Goal: Browse casually: Explore the website without a specific task or goal

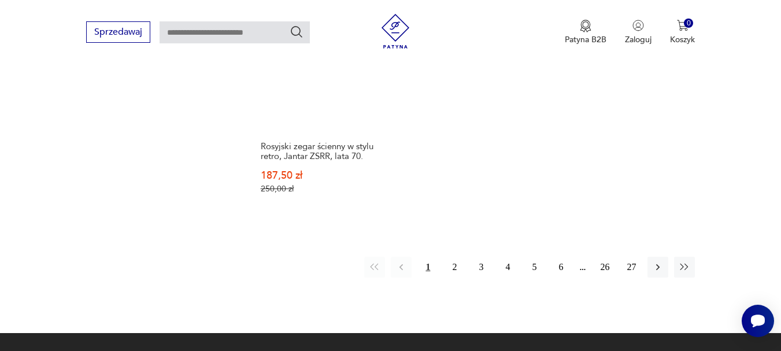
scroll to position [1726, 0]
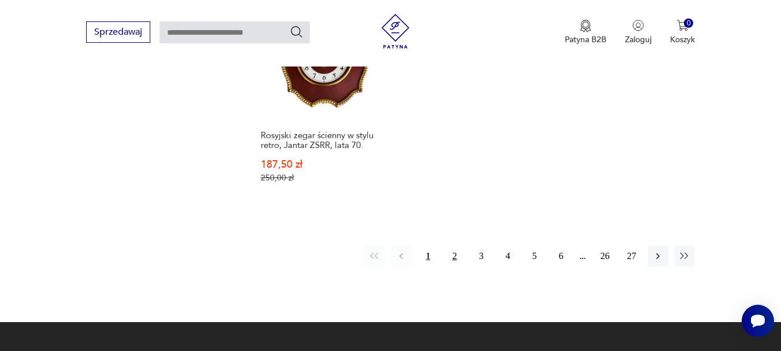
click at [454, 246] on button "2" at bounding box center [454, 256] width 21 height 21
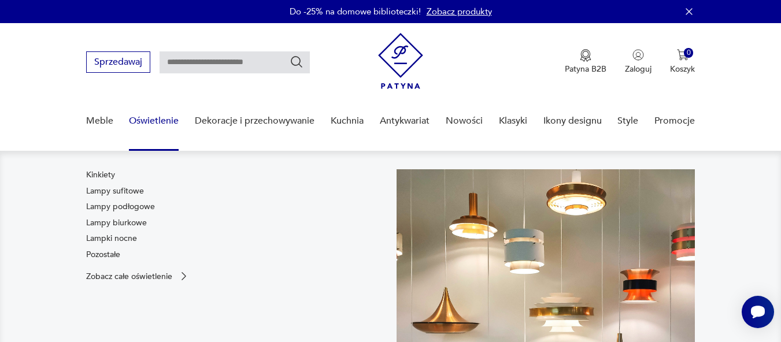
click at [155, 115] on link "Oświetlenie" at bounding box center [154, 121] width 50 height 45
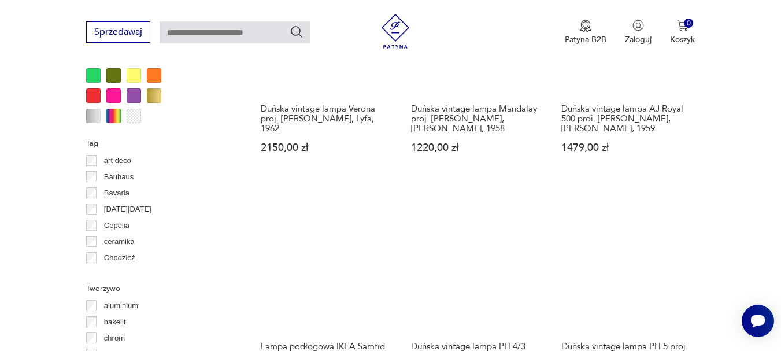
scroll to position [1202, 0]
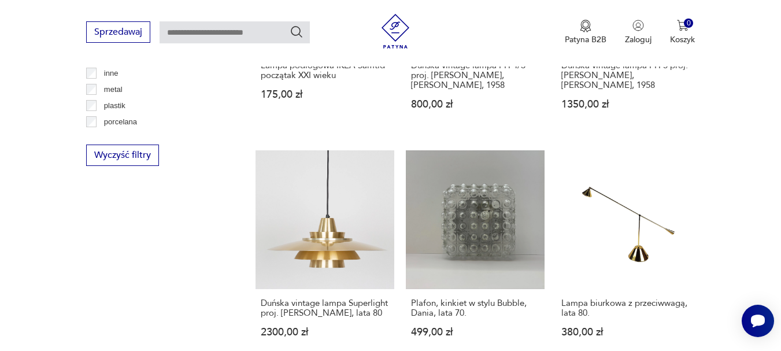
click at [412, 207] on link "Plafon, kinkiet w stylu Bubble, Dania, lata 70. 499,00 zł" at bounding box center [475, 254] width 139 height 209
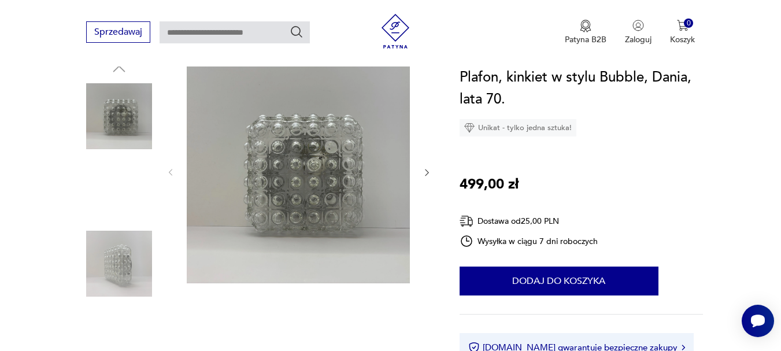
scroll to position [132, 0]
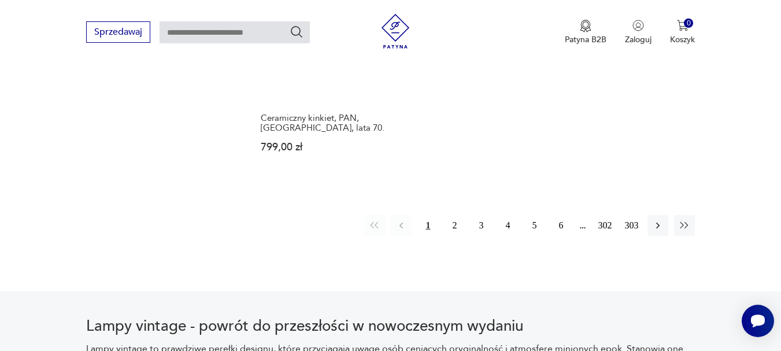
scroll to position [1726, 0]
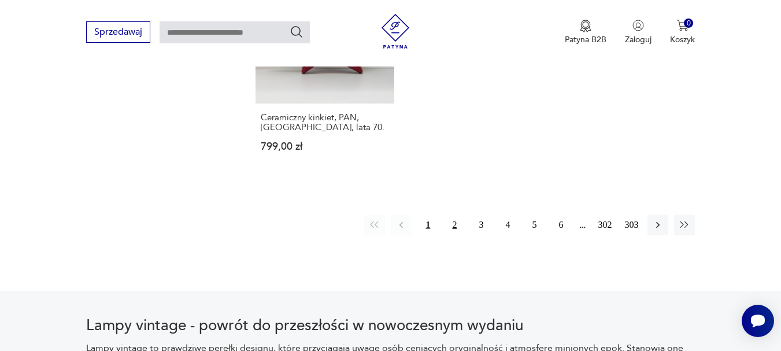
click at [449, 235] on button "2" at bounding box center [454, 225] width 21 height 21
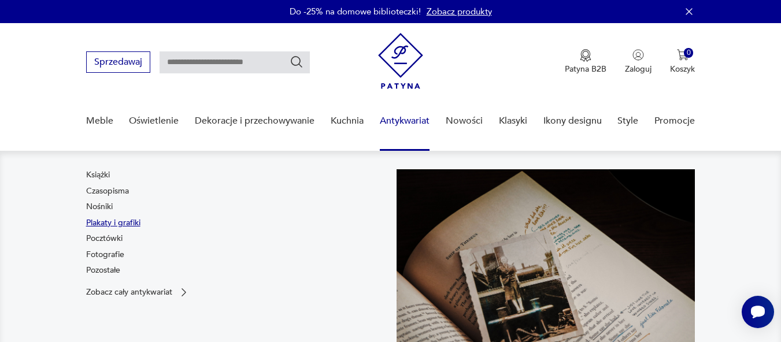
click at [138, 217] on link "Plakaty i grafiki" at bounding box center [113, 223] width 54 height 12
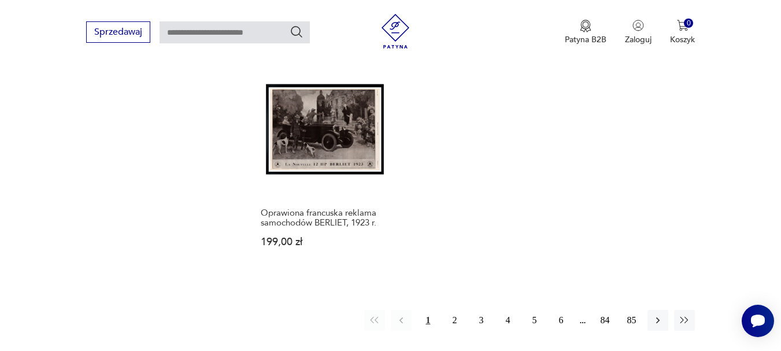
scroll to position [1633, 0]
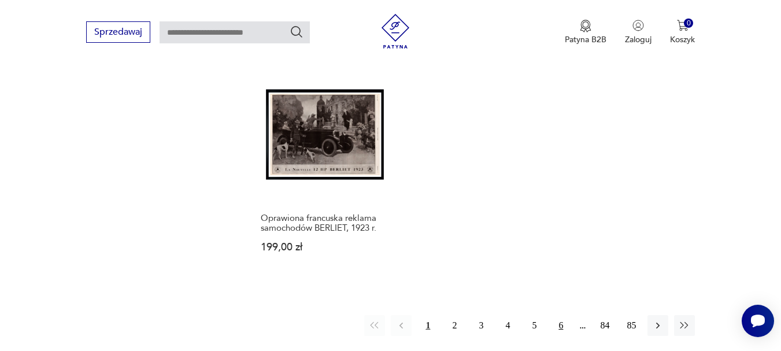
click at [563, 315] on button "6" at bounding box center [561, 325] width 21 height 21
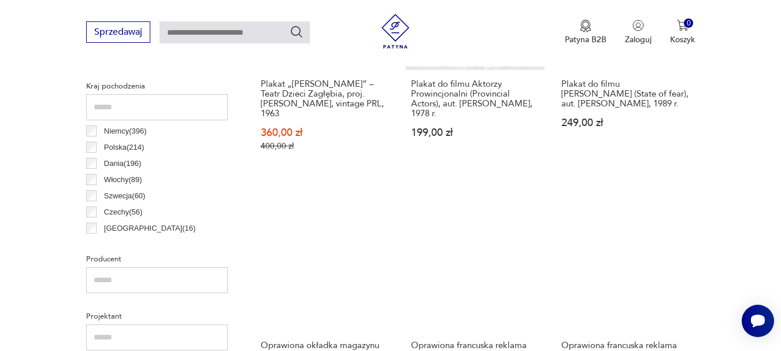
scroll to position [555, 0]
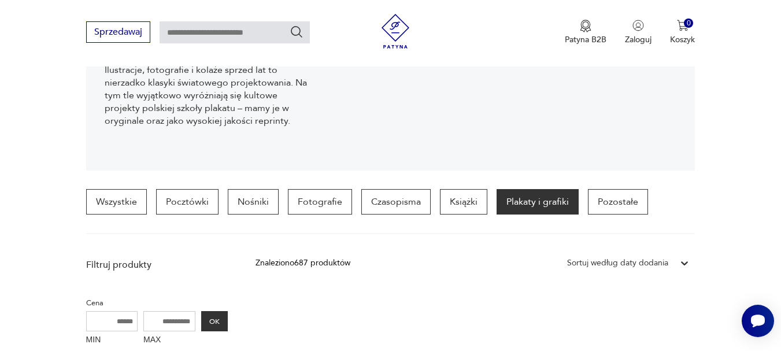
scroll to position [193, 0]
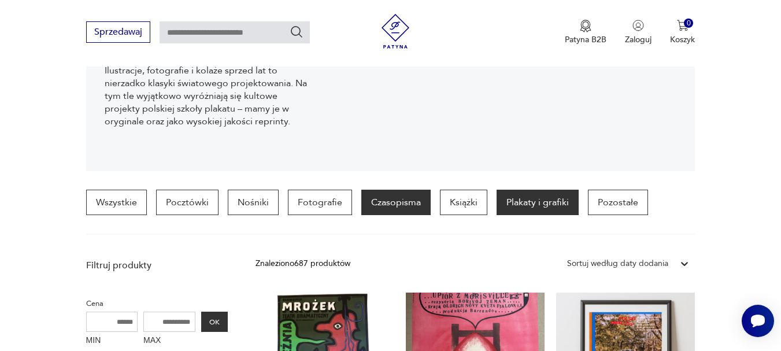
click at [383, 193] on p "Czasopisma" at bounding box center [395, 202] width 69 height 25
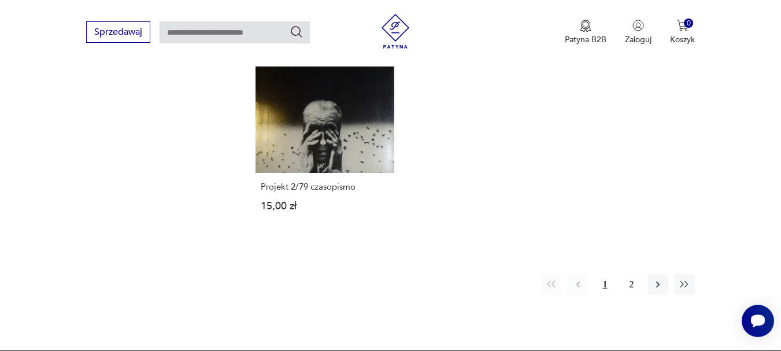
scroll to position [1598, 0]
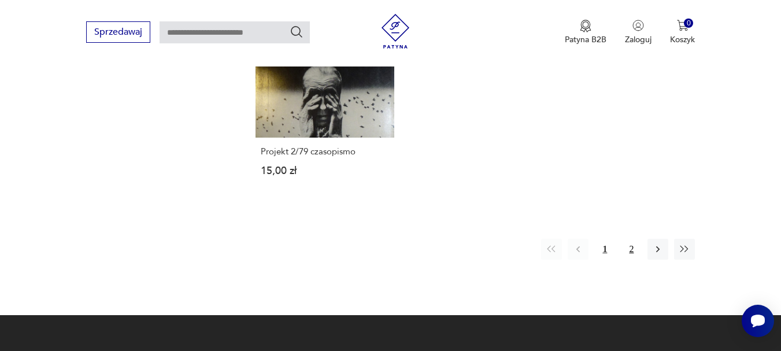
click at [626, 246] on button "2" at bounding box center [631, 249] width 21 height 21
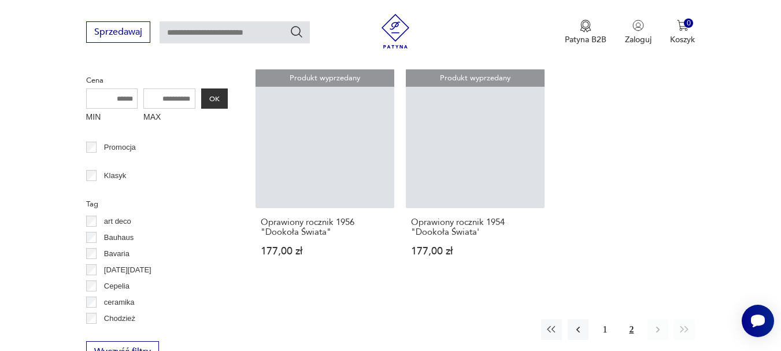
scroll to position [417, 0]
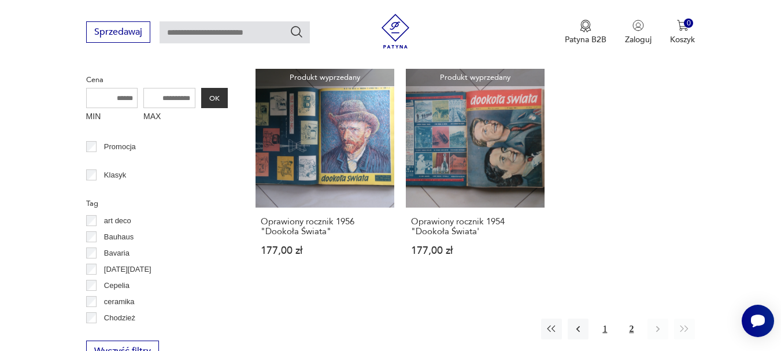
click at [604, 332] on button "1" at bounding box center [605, 329] width 21 height 21
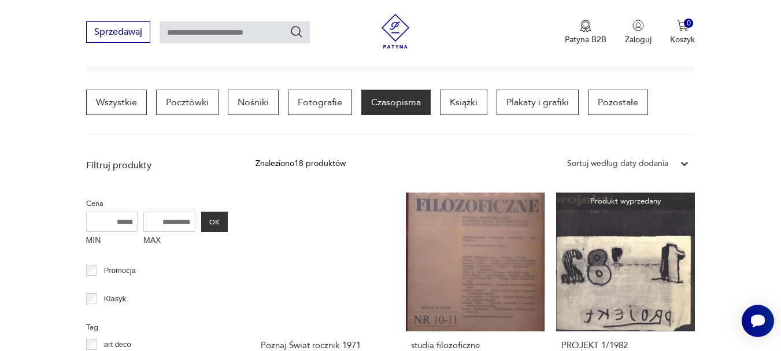
scroll to position [293, 0]
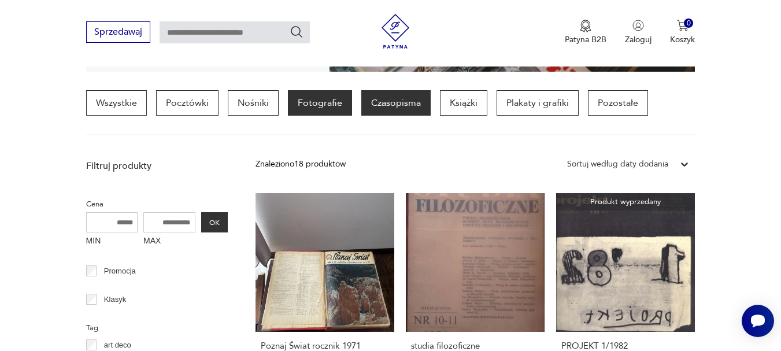
click at [321, 97] on p "Fotografie" at bounding box center [320, 102] width 64 height 25
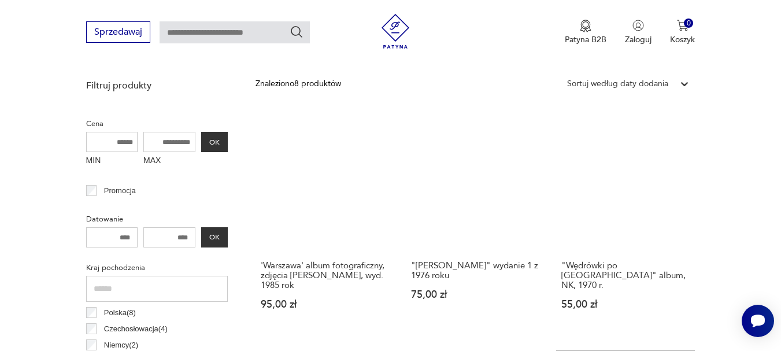
scroll to position [372, 0]
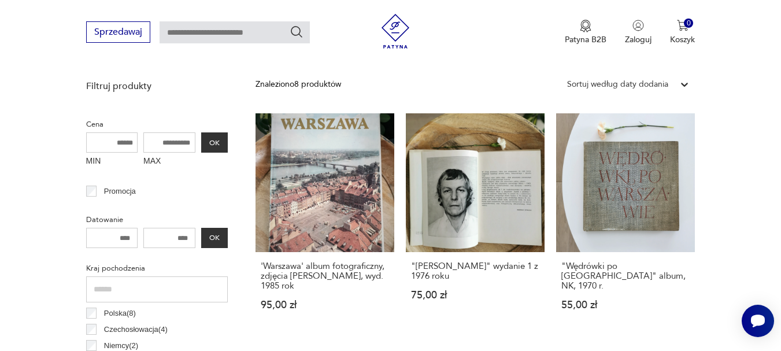
scroll to position [272, 0]
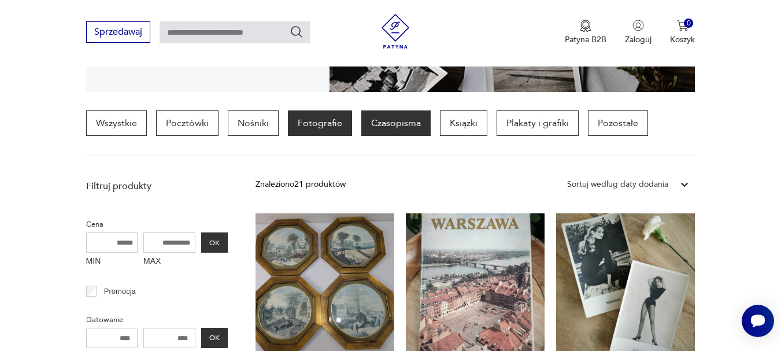
click at [392, 119] on p "Czasopisma" at bounding box center [395, 122] width 69 height 25
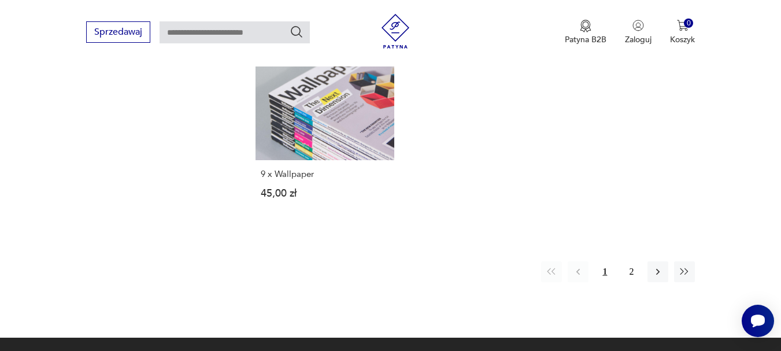
scroll to position [1625, 0]
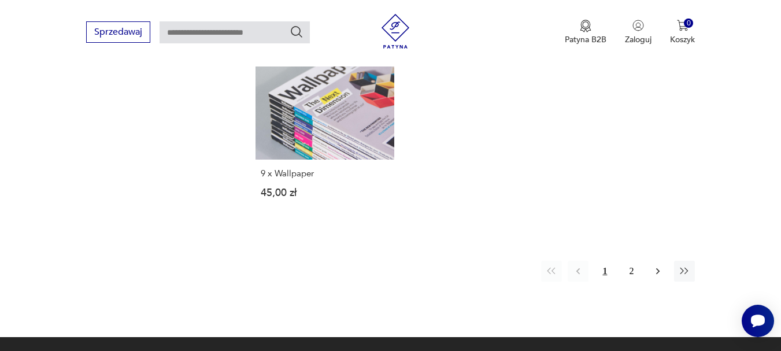
click at [648, 269] on button "button" at bounding box center [658, 271] width 21 height 21
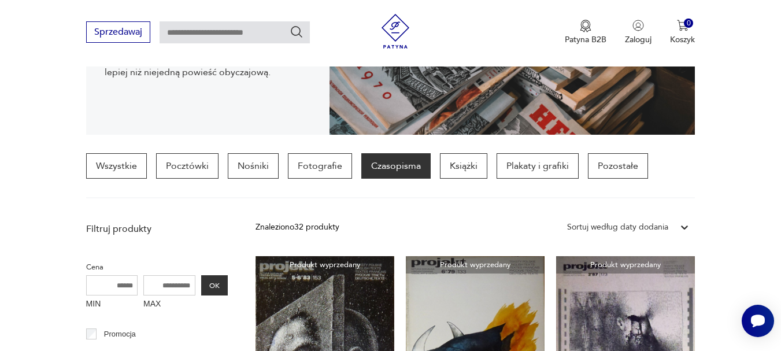
scroll to position [229, 0]
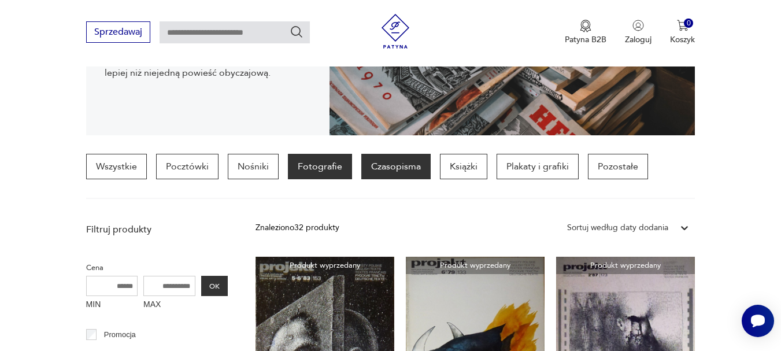
click at [319, 168] on p "Fotografie" at bounding box center [320, 166] width 64 height 25
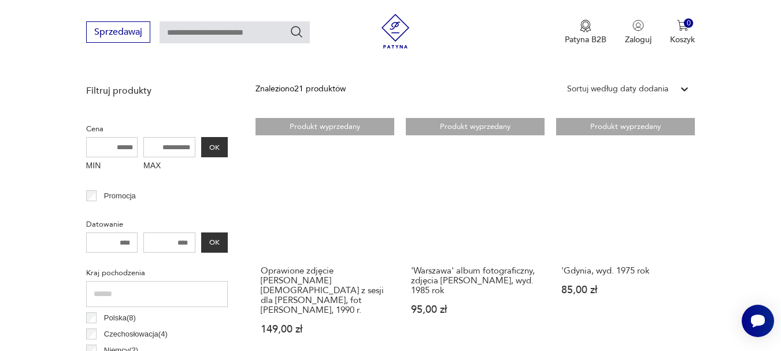
scroll to position [392, 0]
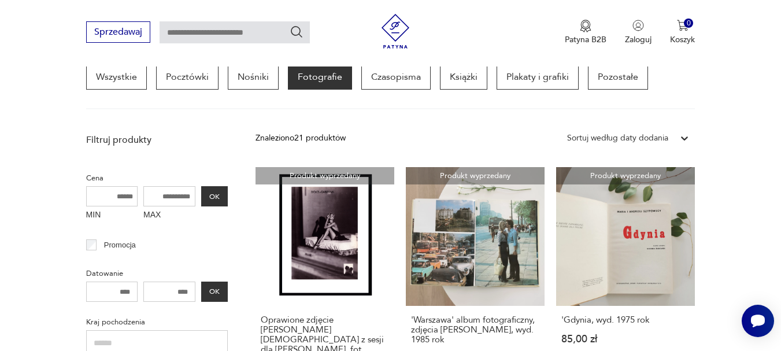
scroll to position [319, 0]
click at [312, 78] on p "Fotografie" at bounding box center [320, 76] width 64 height 25
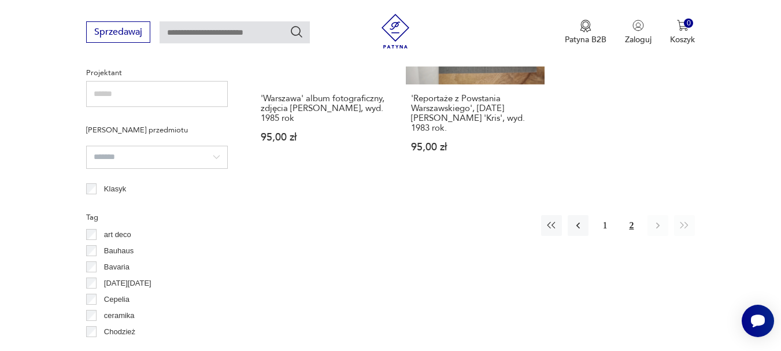
scroll to position [798, 0]
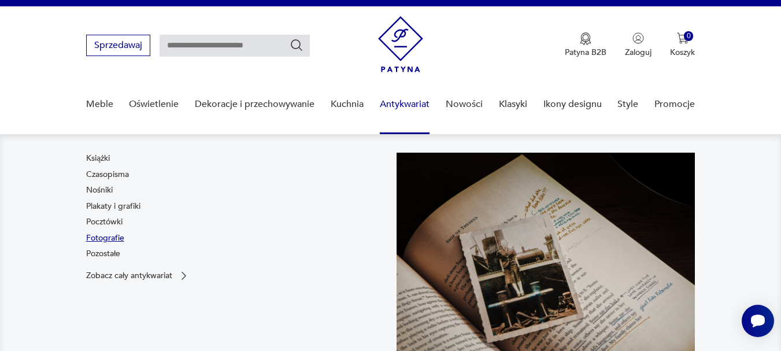
click at [113, 241] on link "Fotografie" at bounding box center [105, 239] width 38 height 12
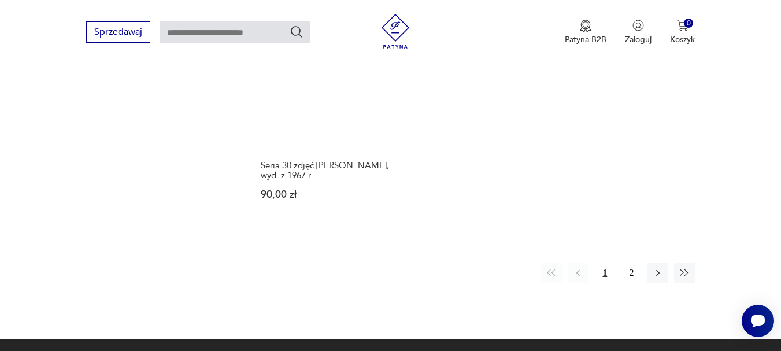
scroll to position [1677, 0]
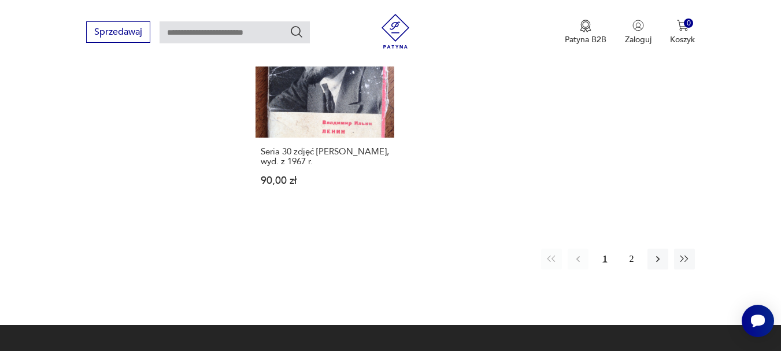
click at [657, 265] on icon "button" at bounding box center [658, 259] width 12 height 12
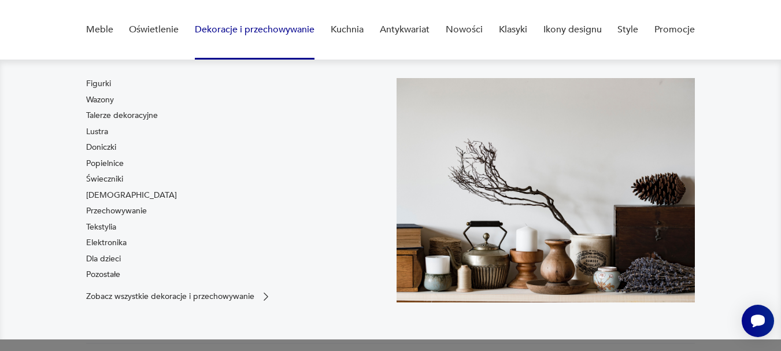
scroll to position [92, 0]
click at [112, 191] on link "[DEMOGRAPHIC_DATA]" at bounding box center [131, 195] width 91 height 12
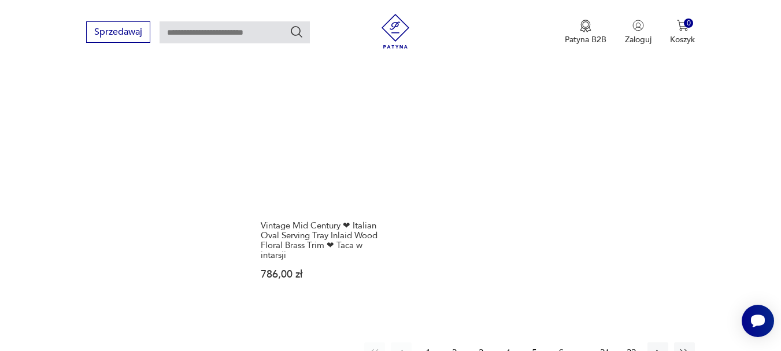
scroll to position [1648, 0]
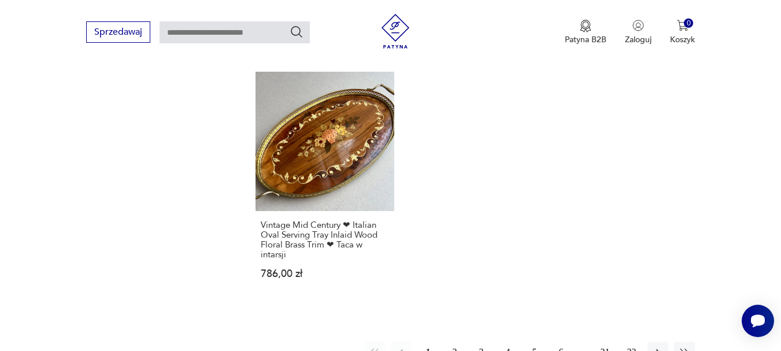
click at [460, 342] on button "2" at bounding box center [454, 352] width 21 height 21
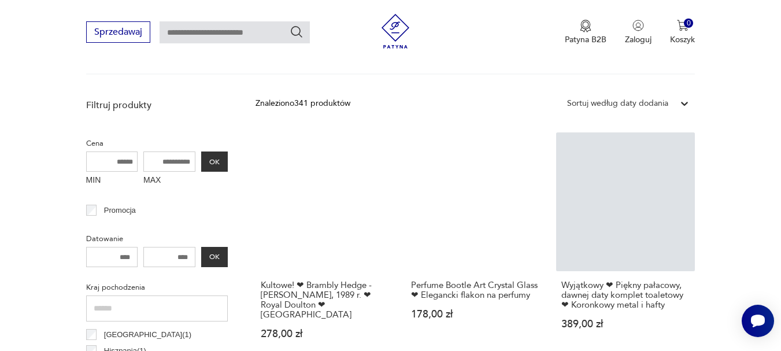
scroll to position [389, 0]
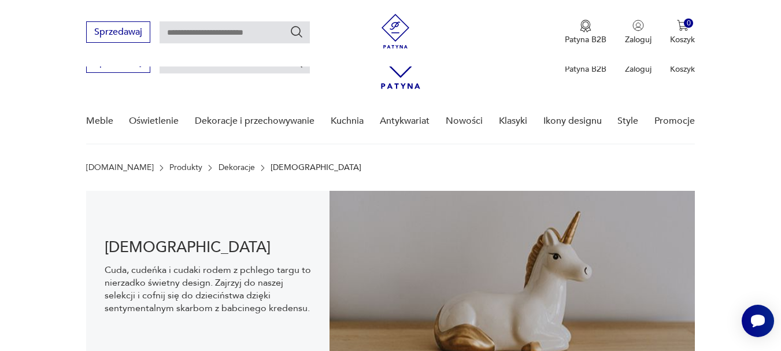
scroll to position [486, 0]
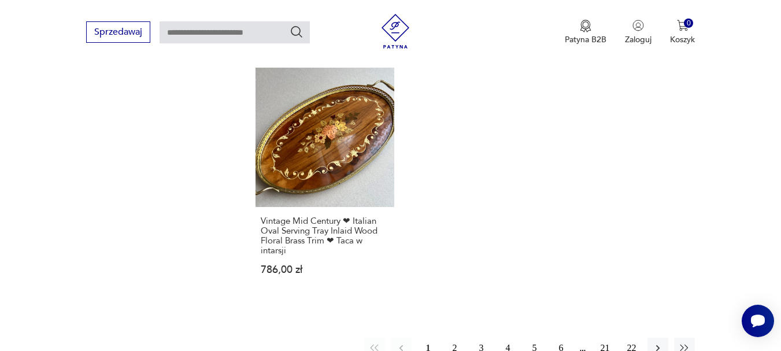
scroll to position [1659, 0]
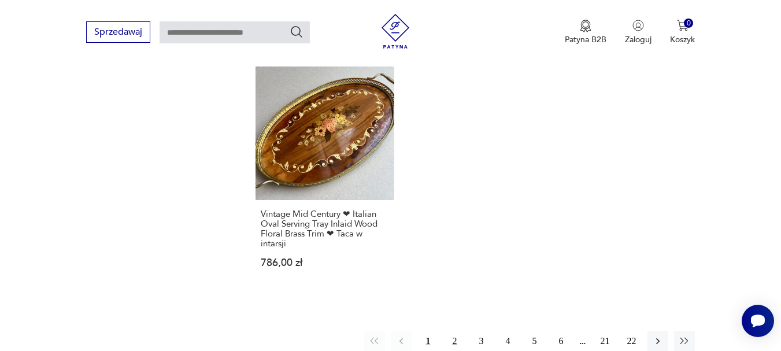
click at [456, 331] on button "2" at bounding box center [454, 341] width 21 height 21
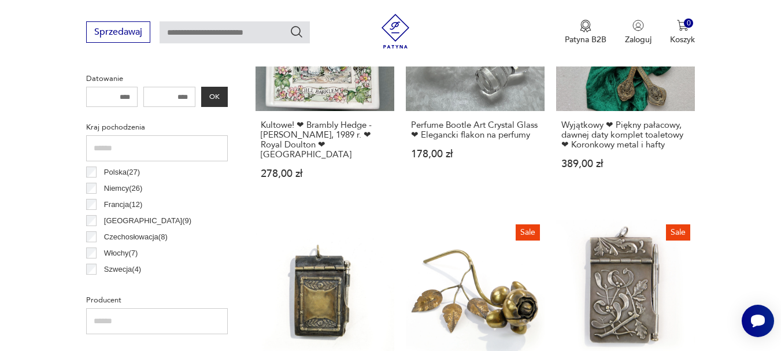
scroll to position [549, 0]
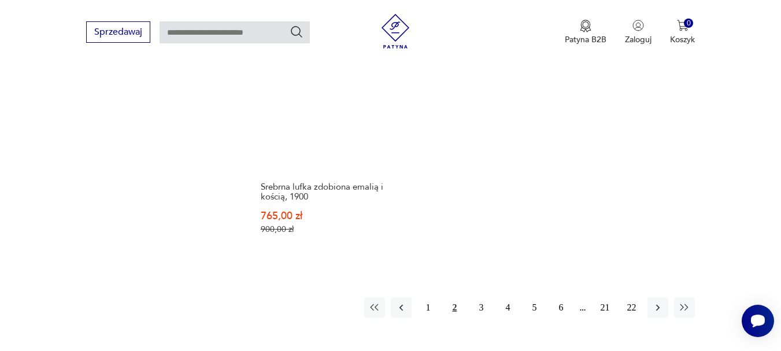
scroll to position [1717, 0]
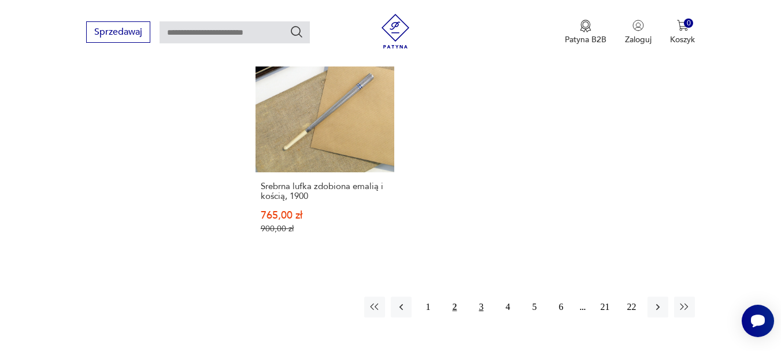
click at [484, 297] on button "3" at bounding box center [481, 307] width 21 height 21
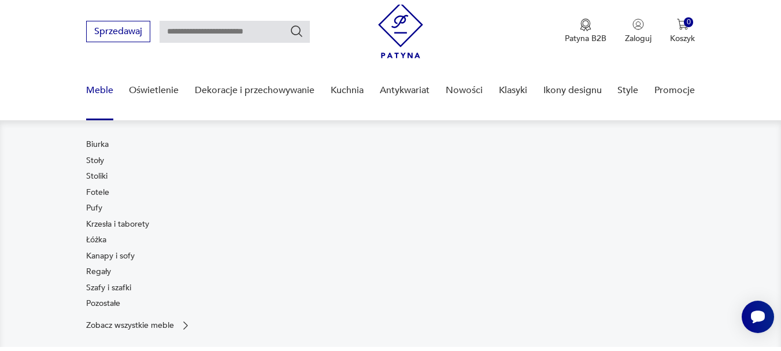
scroll to position [36, 0]
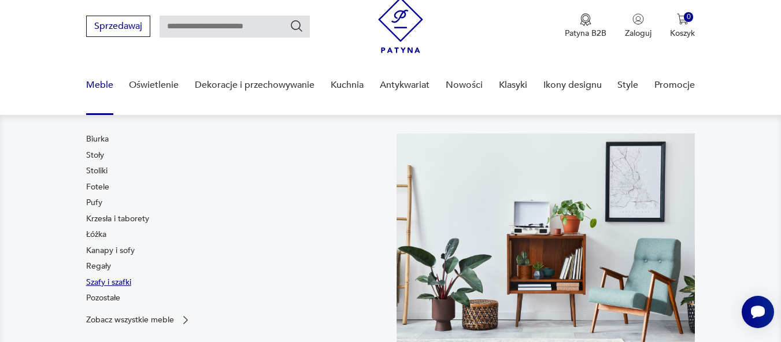
click at [109, 285] on link "Szafy i szafki" at bounding box center [108, 283] width 45 height 12
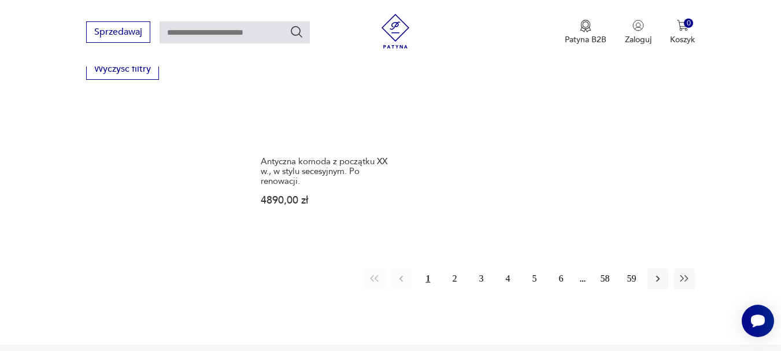
scroll to position [1692, 0]
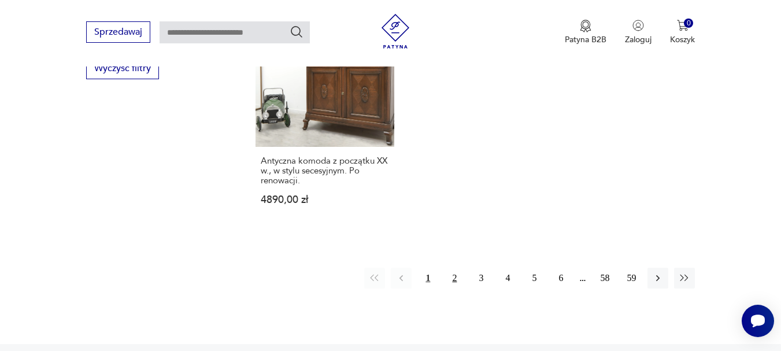
click at [452, 268] on button "2" at bounding box center [454, 278] width 21 height 21
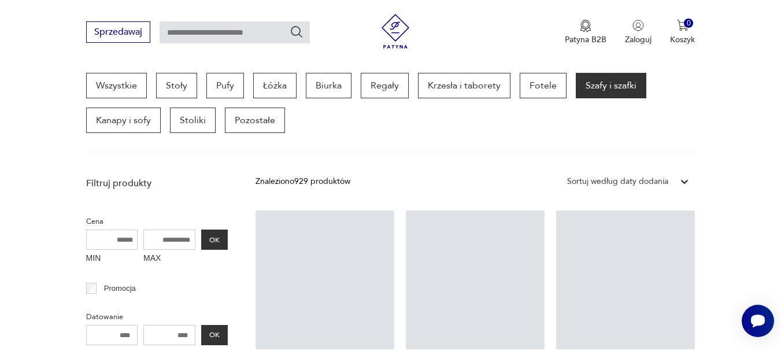
scroll to position [307, 0]
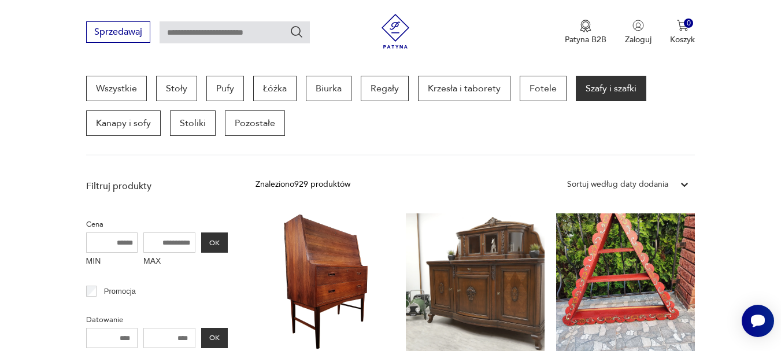
click at [211, 39] on input "text" at bounding box center [235, 32] width 150 height 22
type input "*******"
click at [292, 32] on icon "Szukaj" at bounding box center [297, 32] width 12 height 12
type input "*******"
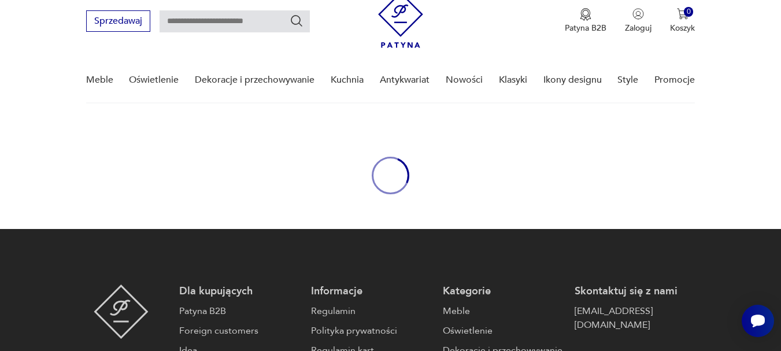
type input "*******"
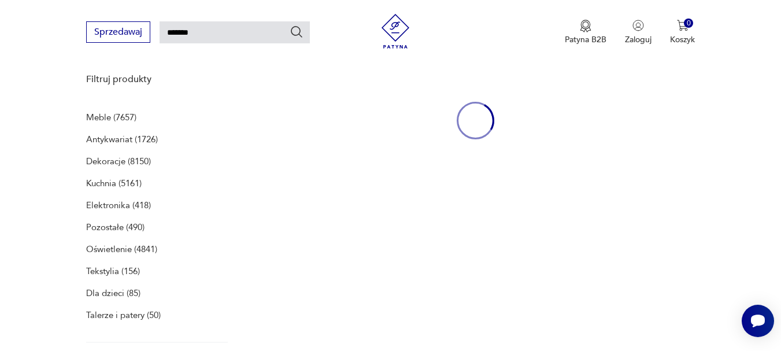
scroll to position [150, 0]
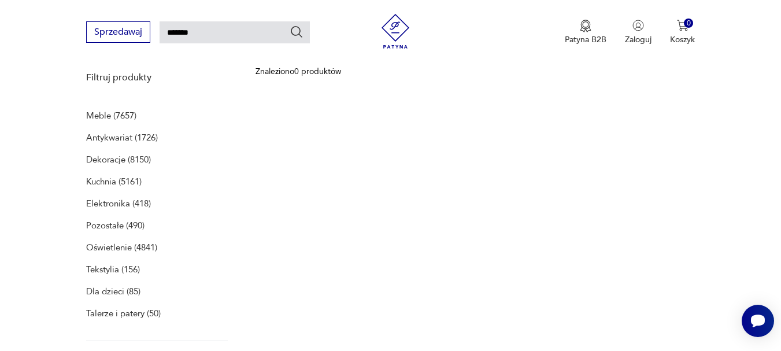
click at [233, 37] on input "*******" at bounding box center [235, 32] width 150 height 22
type input "*"
type input "**********"
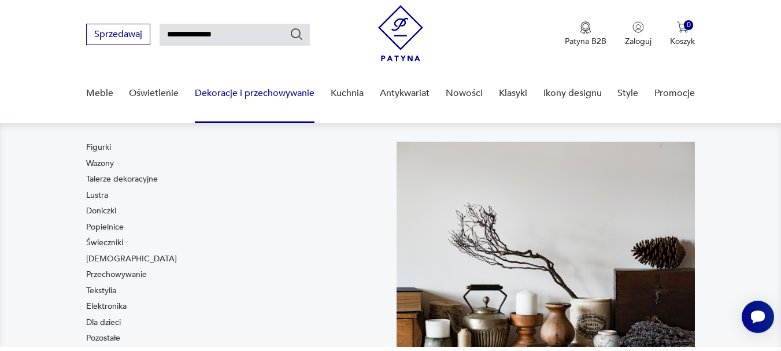
scroll to position [31, 0]
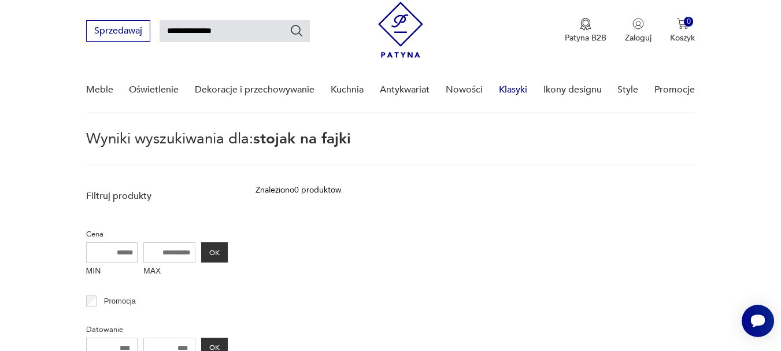
click at [508, 85] on link "Klasyki" at bounding box center [513, 90] width 28 height 45
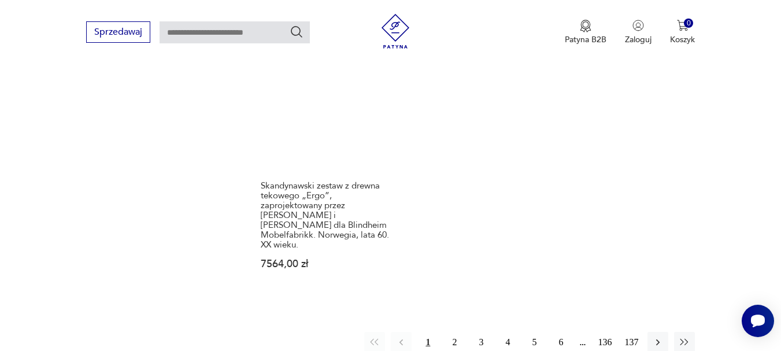
scroll to position [1463, 0]
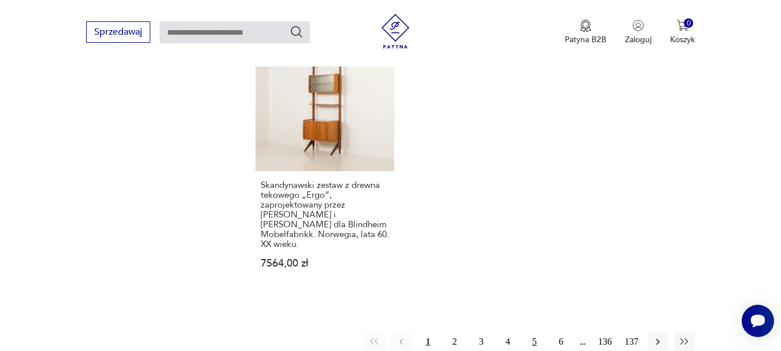
click at [536, 331] on button "5" at bounding box center [534, 341] width 21 height 21
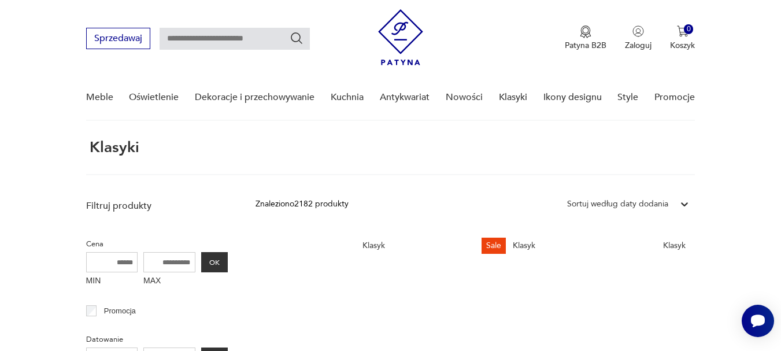
scroll to position [23, 0]
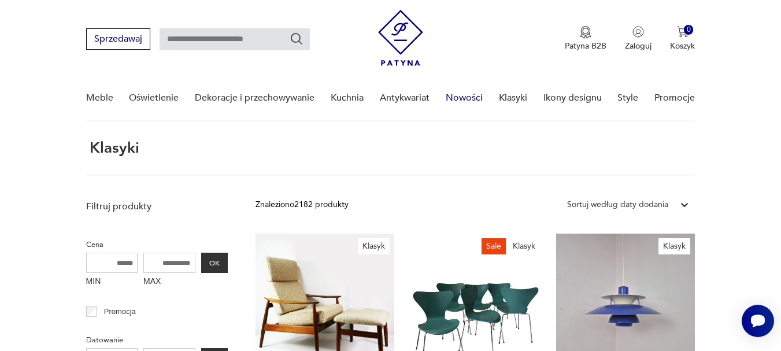
click at [459, 96] on link "Nowości" at bounding box center [464, 98] width 37 height 45
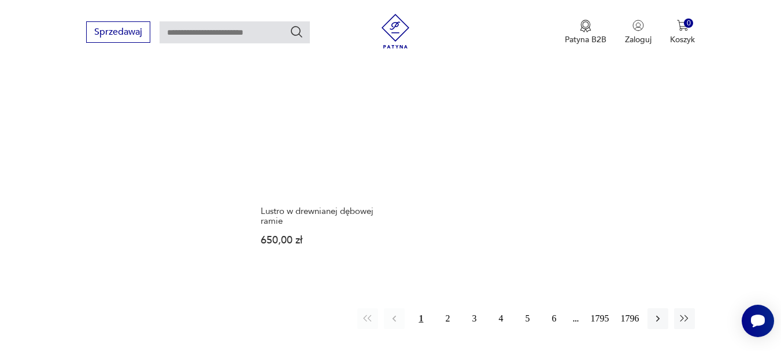
scroll to position [1517, 0]
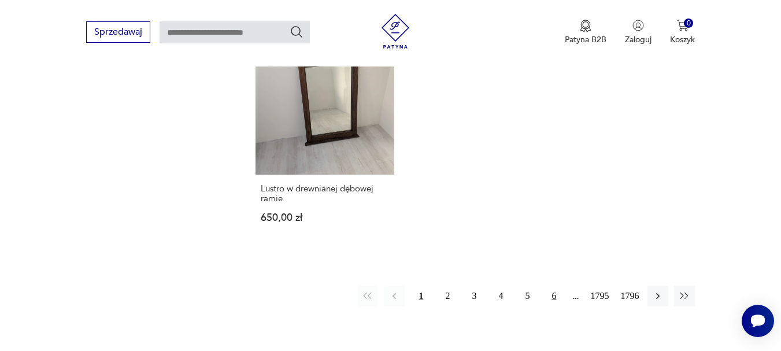
click at [553, 286] on button "6" at bounding box center [554, 296] width 21 height 21
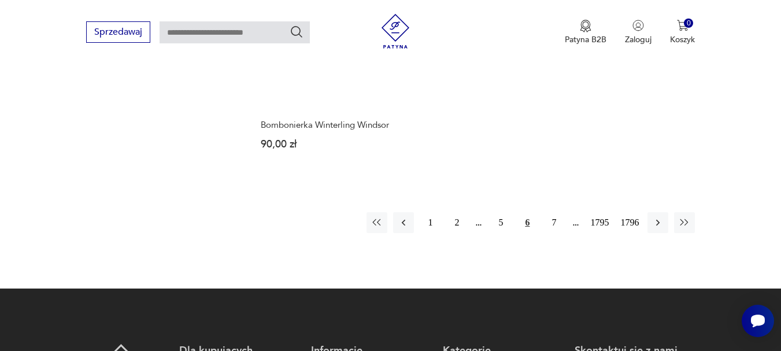
scroll to position [1533, 0]
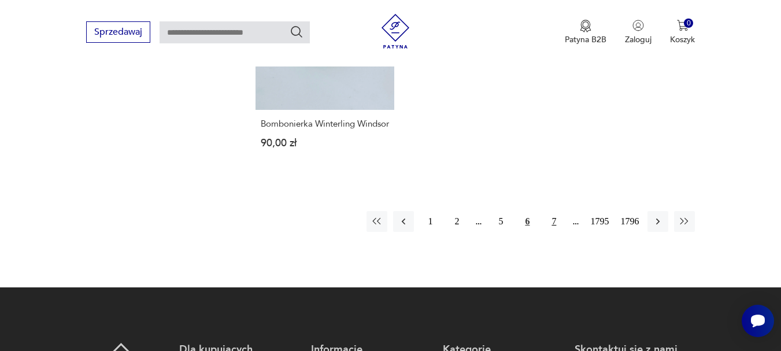
click at [559, 232] on button "7" at bounding box center [554, 221] width 21 height 21
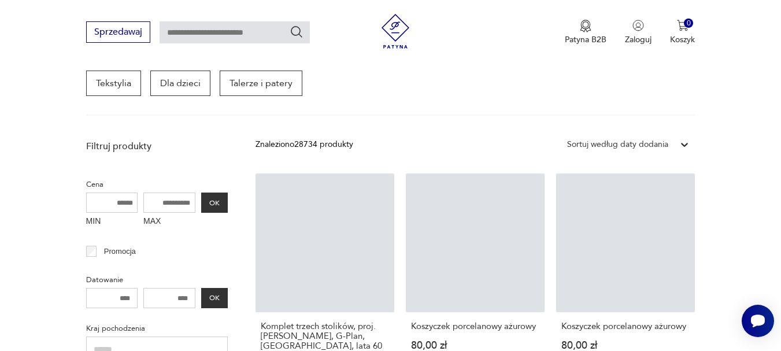
scroll to position [150, 0]
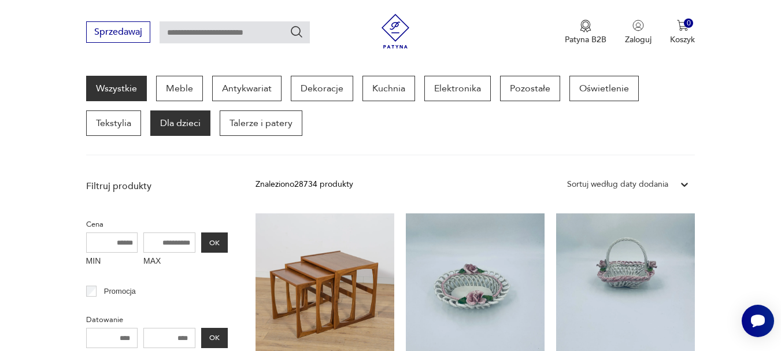
click at [184, 133] on p "Dla dzieci" at bounding box center [180, 122] width 60 height 25
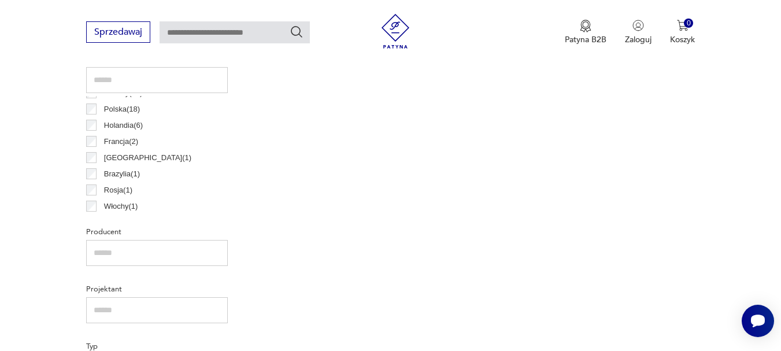
scroll to position [14, 0]
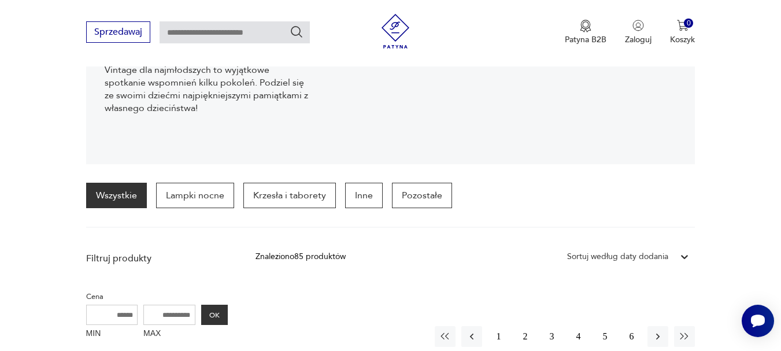
scroll to position [256, 0]
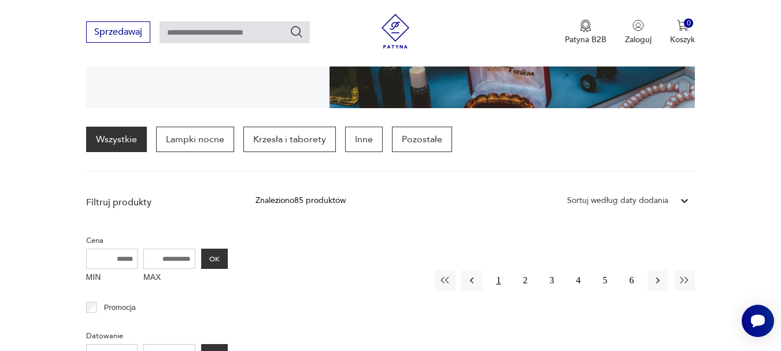
click at [501, 274] on button "1" at bounding box center [498, 280] width 21 height 21
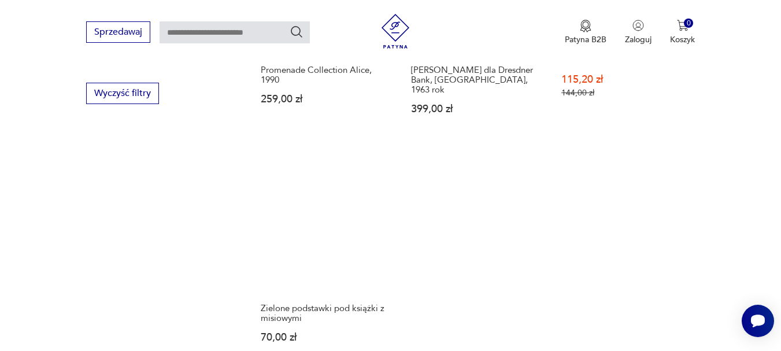
scroll to position [1570, 0]
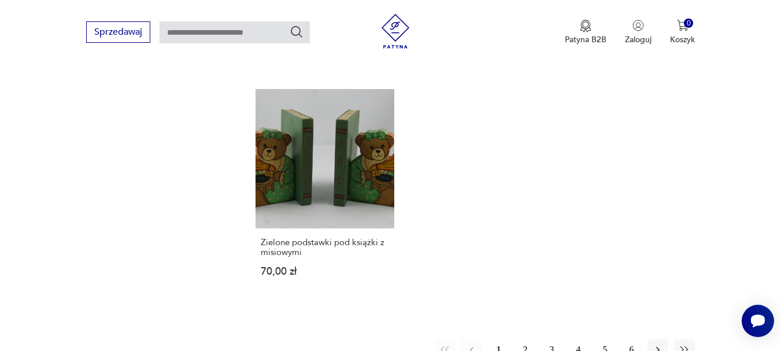
click at [607, 340] on button "5" at bounding box center [605, 349] width 21 height 21
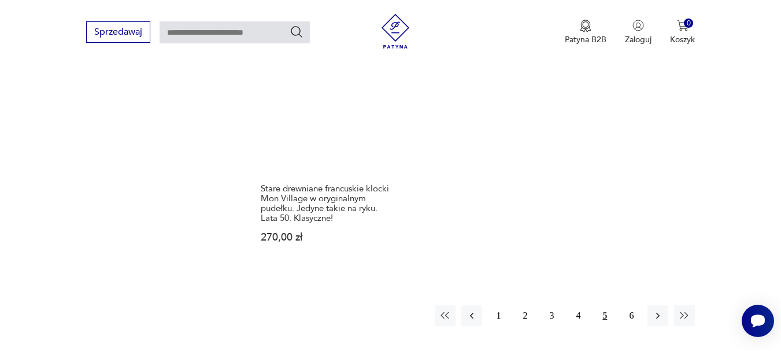
scroll to position [1625, 0]
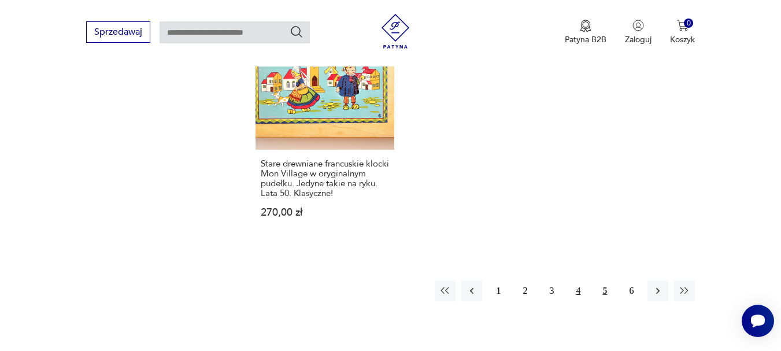
click at [575, 291] on button "4" at bounding box center [578, 291] width 21 height 21
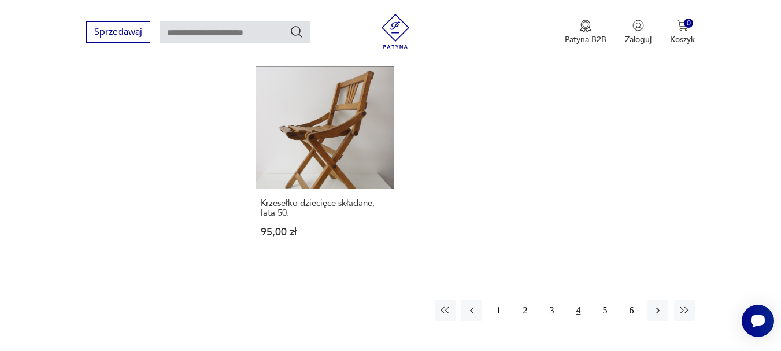
scroll to position [1560, 0]
click at [554, 313] on button "3" at bounding box center [551, 310] width 21 height 21
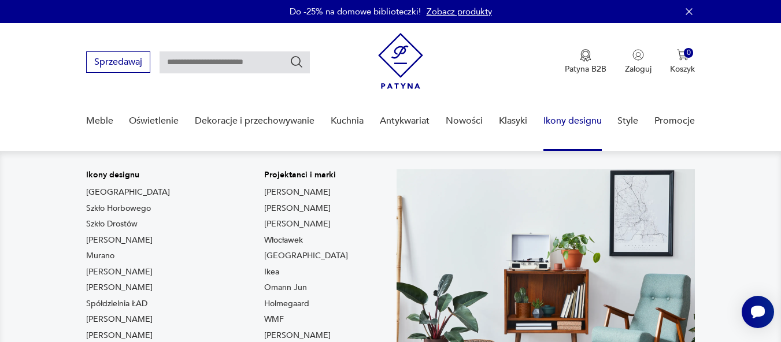
click at [554, 124] on link "Ikony designu" at bounding box center [573, 121] width 58 height 45
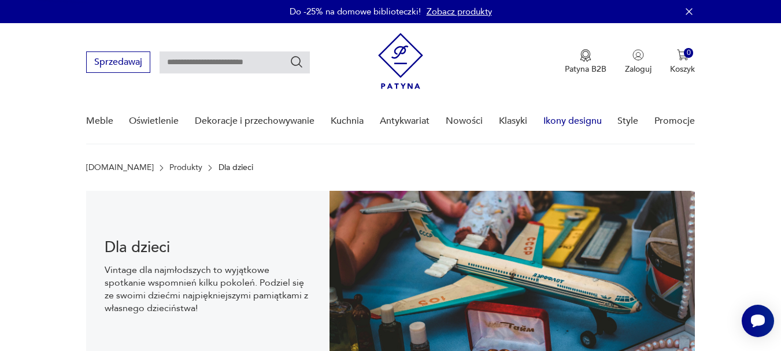
click at [570, 123] on link "Ikony designu" at bounding box center [573, 121] width 58 height 45
